Goal: Check status: Check status

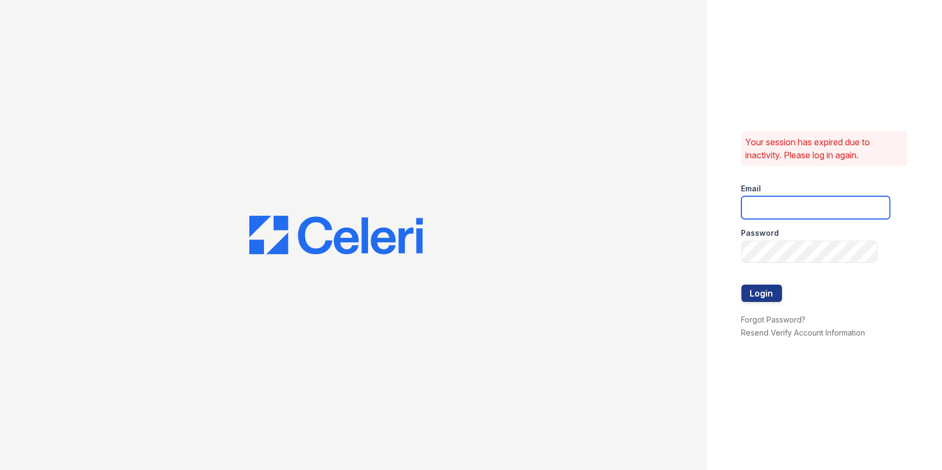
click at [763, 209] on input "email" at bounding box center [815, 207] width 148 height 23
type input "mimi@jaygroupny.com"
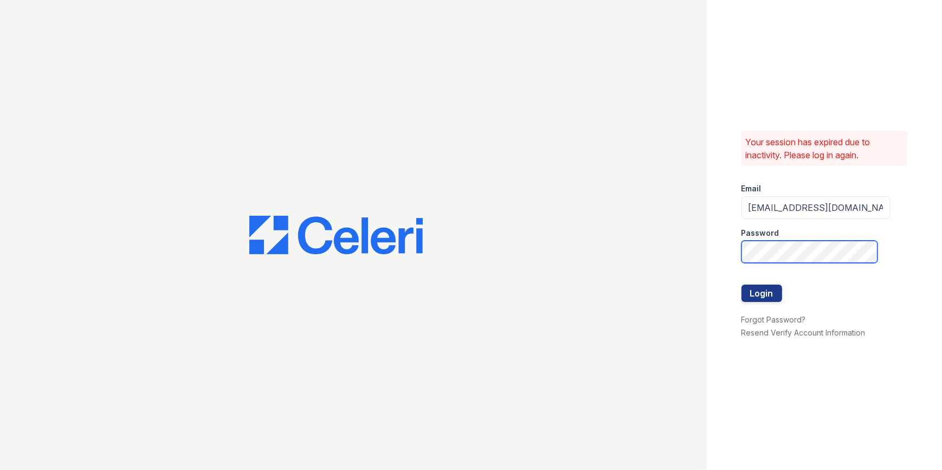
click at [741, 285] on button "Login" at bounding box center [761, 293] width 41 height 17
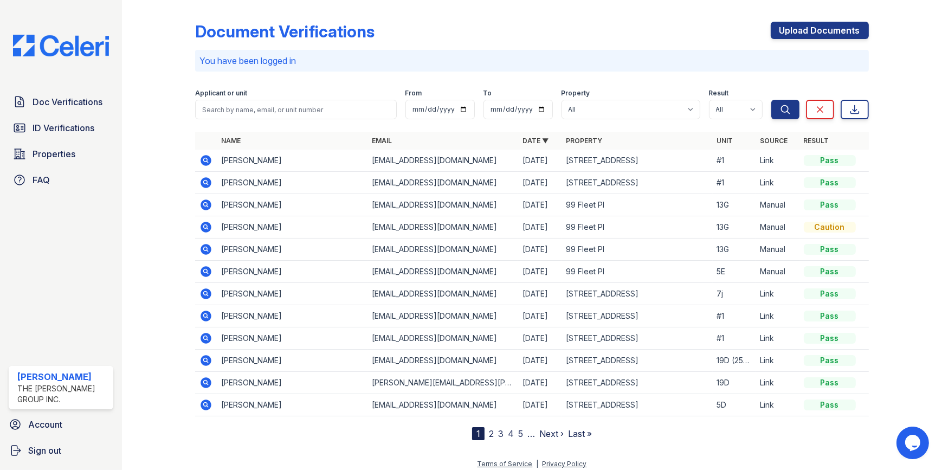
click at [207, 159] on icon at bounding box center [206, 160] width 11 height 11
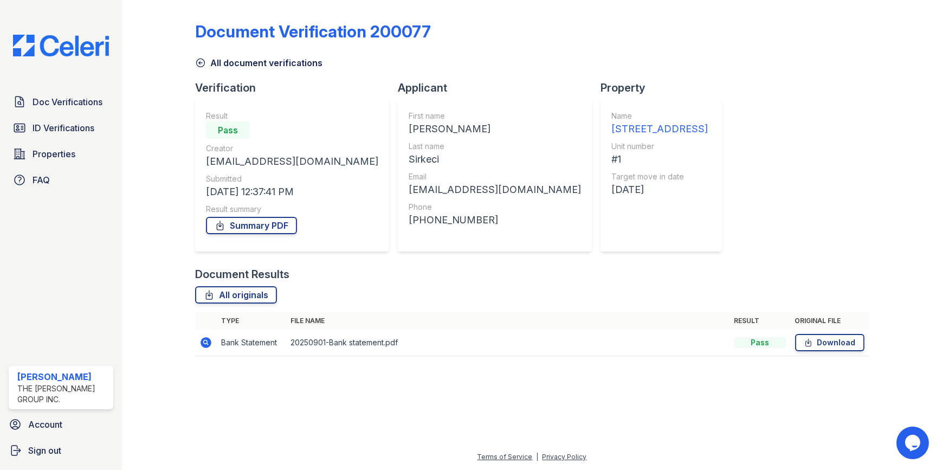
click at [206, 343] on icon at bounding box center [205, 342] width 13 height 13
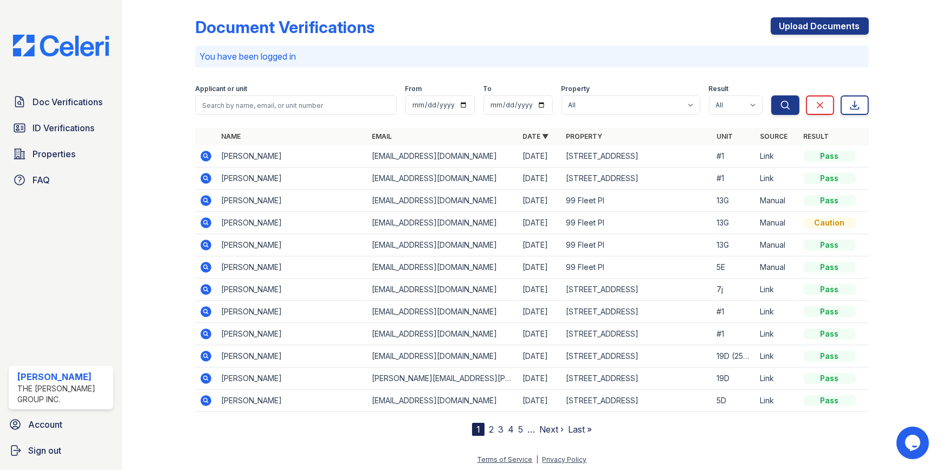
scroll to position [5, 0]
click at [204, 171] on icon at bounding box center [205, 177] width 13 height 13
